Goal: Information Seeking & Learning: Check status

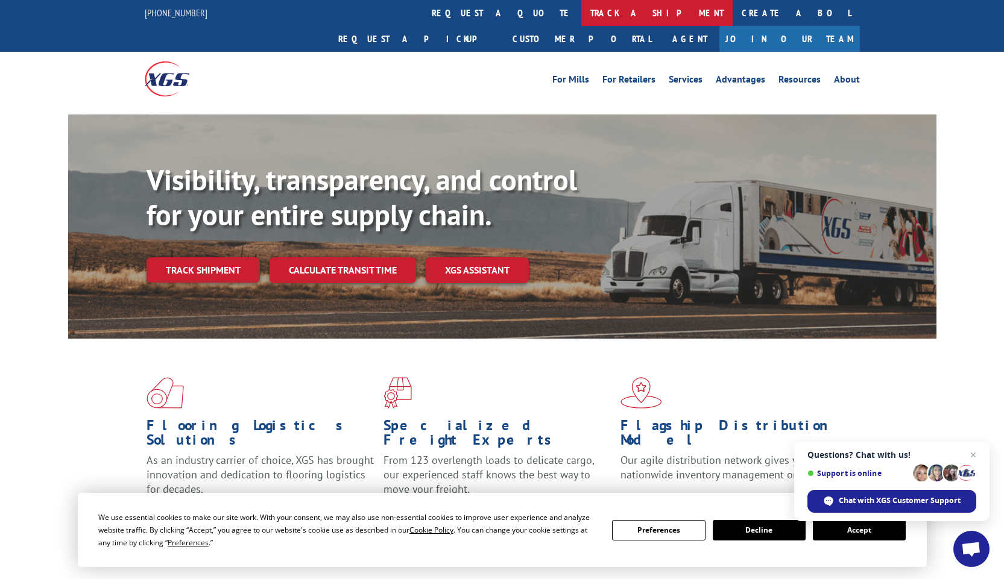
click at [581, 16] on link "track a shipment" at bounding box center [656, 13] width 151 height 26
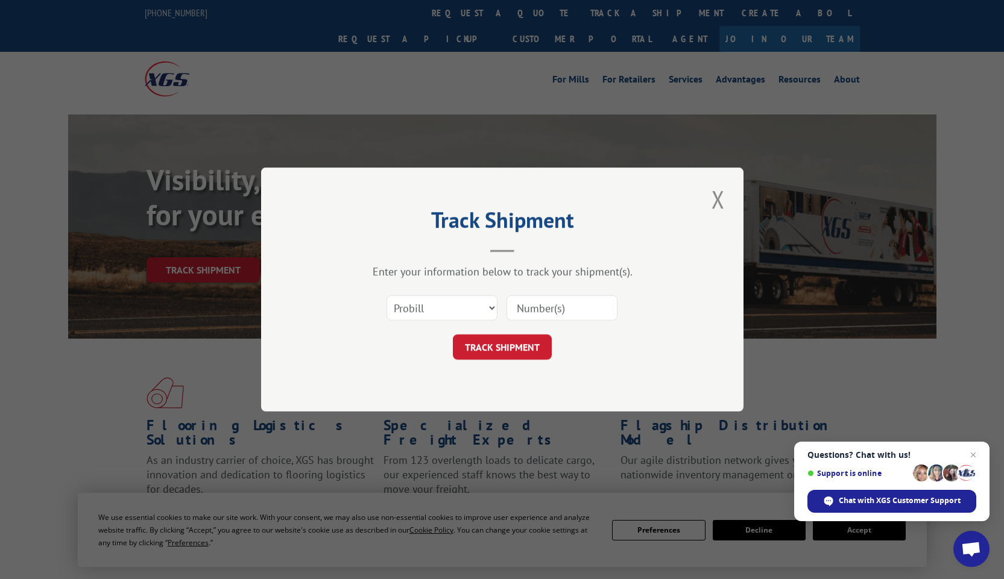
click at [576, 308] on input at bounding box center [561, 307] width 111 height 25
type input "17386316"
click at [519, 353] on button "TRACK SHIPMENT" at bounding box center [502, 347] width 99 height 25
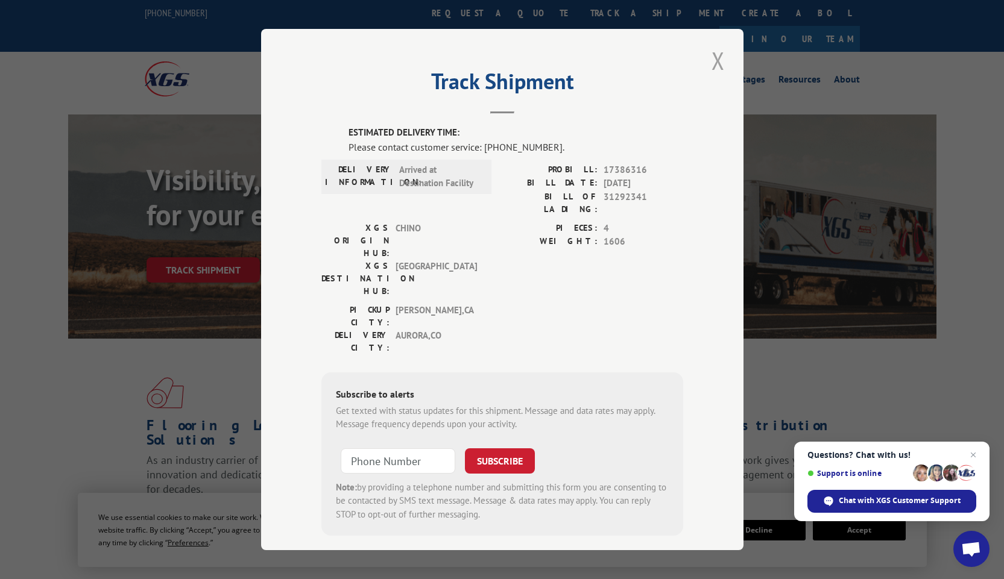
click at [716, 61] on button "Close modal" at bounding box center [718, 60] width 20 height 33
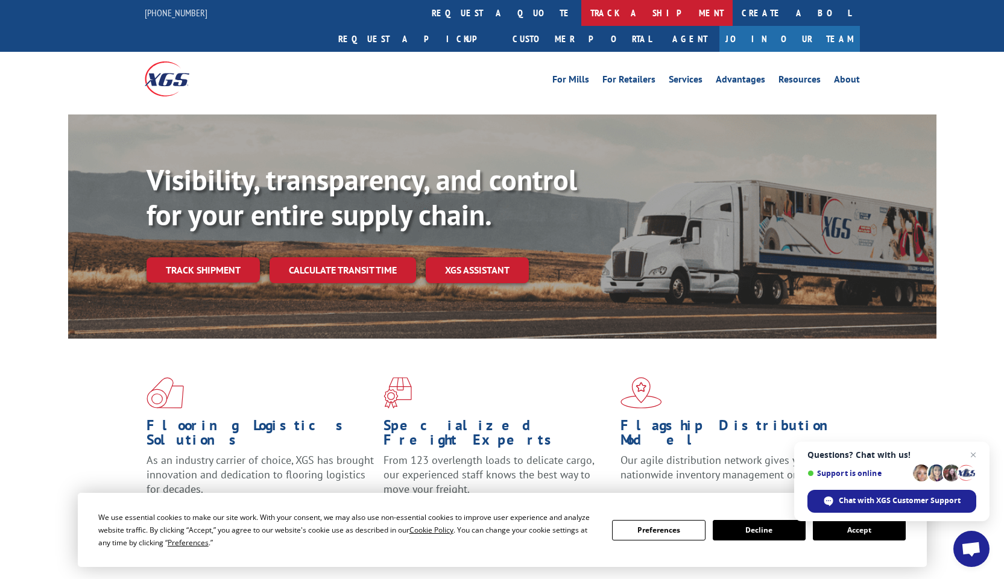
click at [581, 11] on link "track a shipment" at bounding box center [656, 13] width 151 height 26
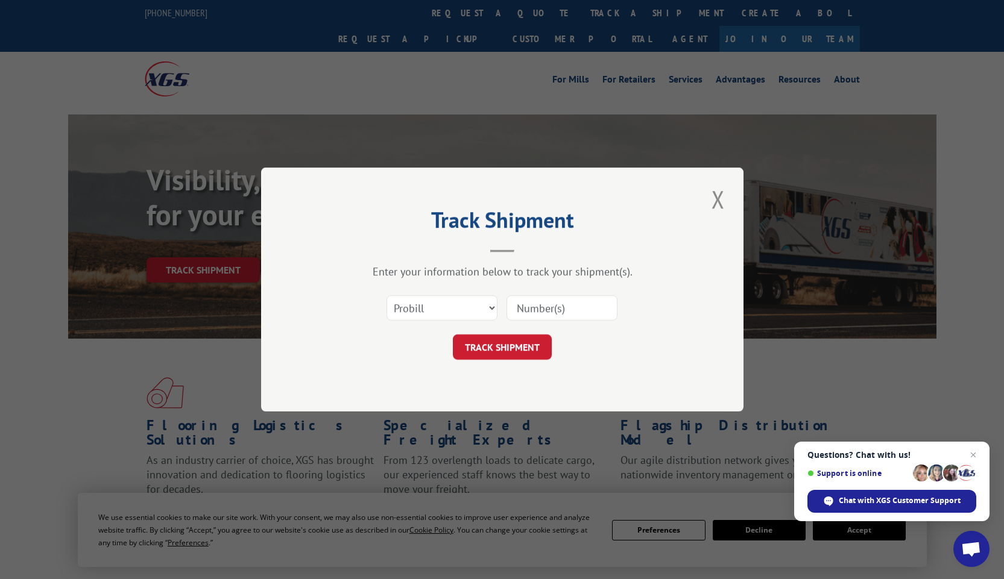
click at [531, 306] on input at bounding box center [561, 307] width 111 height 25
click at [532, 312] on input at bounding box center [561, 307] width 111 height 25
type input "17386316"
click at [495, 351] on button "TRACK SHIPMENT" at bounding box center [502, 347] width 99 height 25
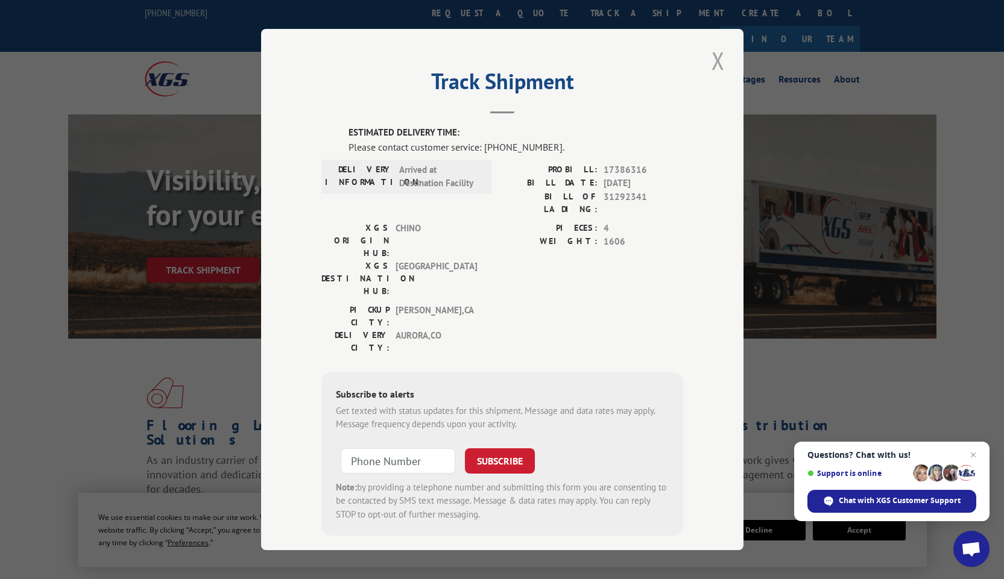
click at [719, 60] on button "Close modal" at bounding box center [718, 60] width 20 height 33
